Goal: Obtain resource: Obtain resource

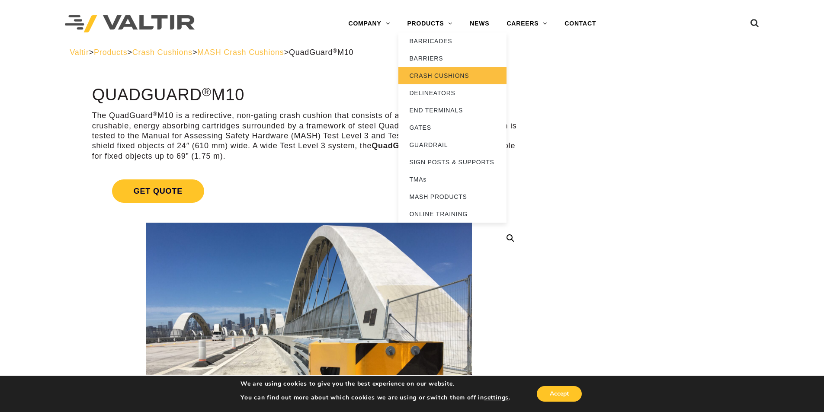
click at [437, 76] on link "CRASH CUSHIONS" at bounding box center [452, 75] width 108 height 17
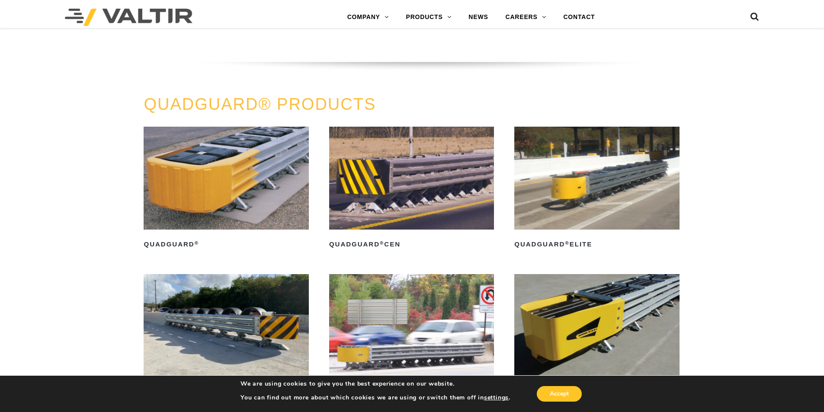
scroll to position [605, 0]
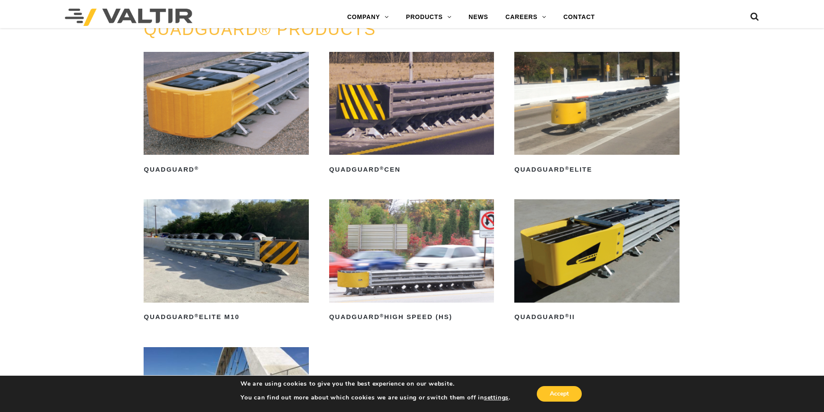
click at [605, 116] on img at bounding box center [596, 103] width 165 height 103
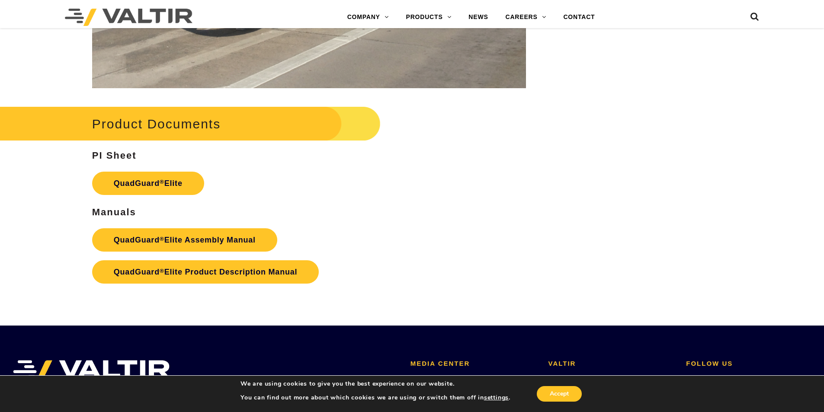
scroll to position [1556, 0]
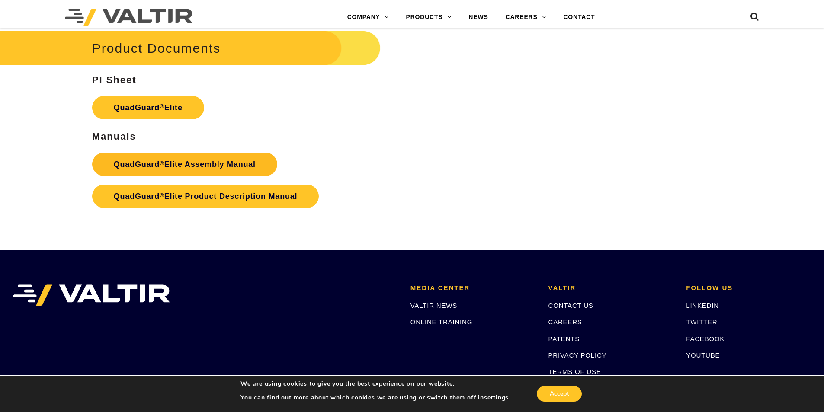
click at [177, 166] on link "QuadGuard ® Elite Assembly Manual" at bounding box center [184, 164] width 185 height 23
